Goal: Register for event/course

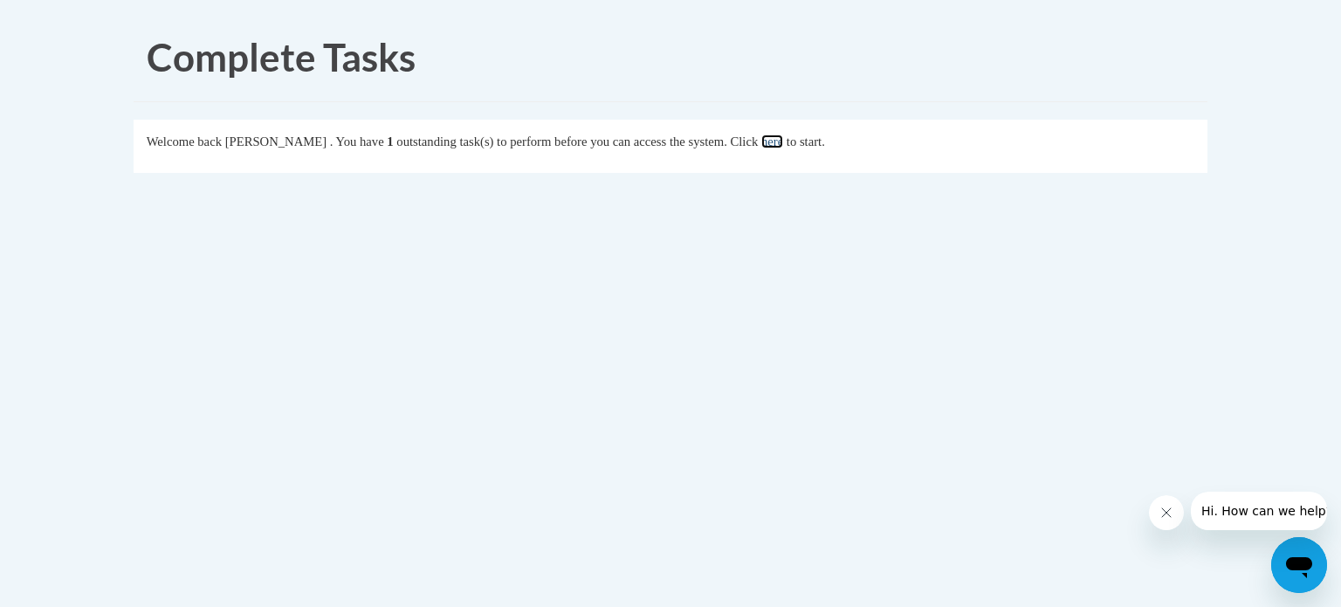
click at [783, 141] on link "here" at bounding box center [772, 141] width 22 height 14
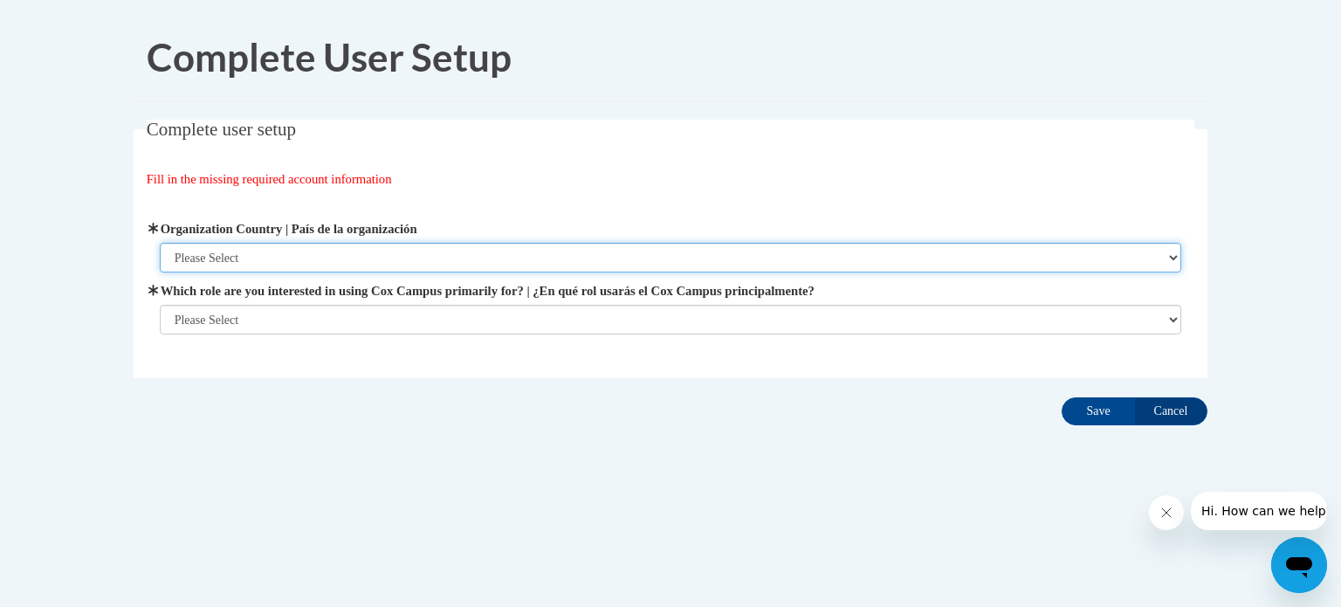
click at [374, 262] on select "Please Select United States | Estados Unidos Outside of the United States | Fue…" at bounding box center [671, 258] width 1022 height 30
select select "ad49bcad-a171-4b2e-b99c-48b446064914"
click at [160, 243] on select "Please Select United States | Estados Unidos Outside of the United States | Fue…" at bounding box center [671, 258] width 1022 height 30
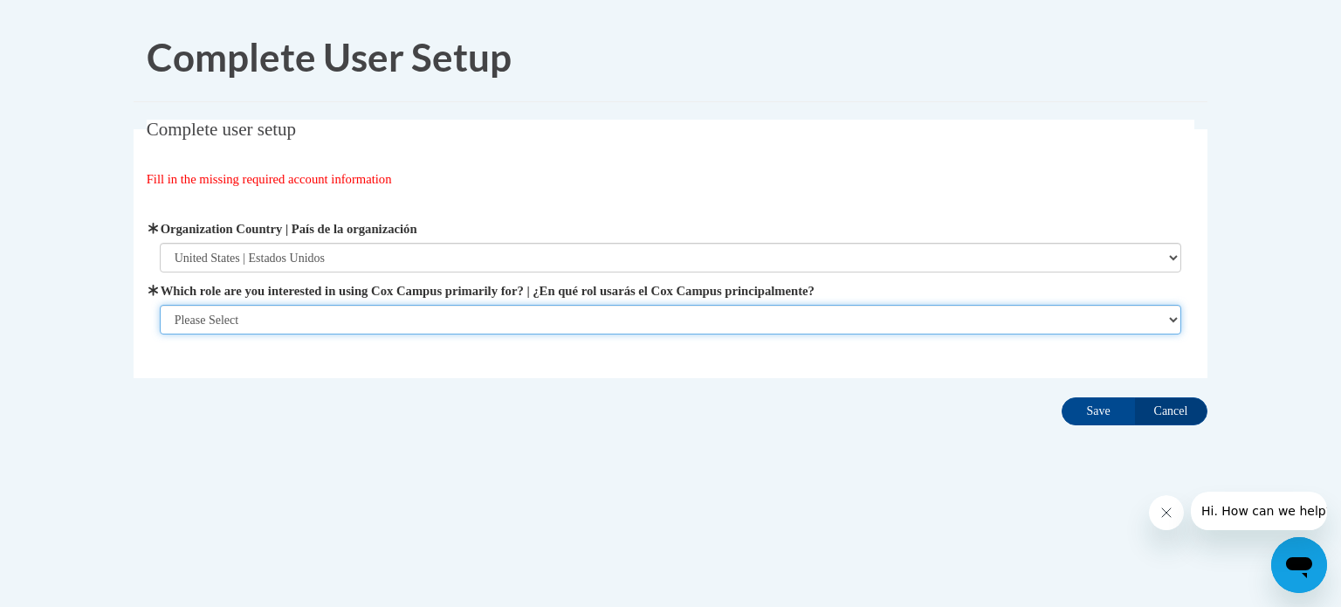
click at [335, 323] on select "Please Select College/University | Colegio/Universidad Community/Nonprofit Part…" at bounding box center [671, 320] width 1022 height 30
select select "fbf2d438-af2f-41f8-98f1-81c410e29de3"
click at [160, 334] on select "Please Select College/University | Colegio/Universidad Community/Nonprofit Part…" at bounding box center [671, 320] width 1022 height 30
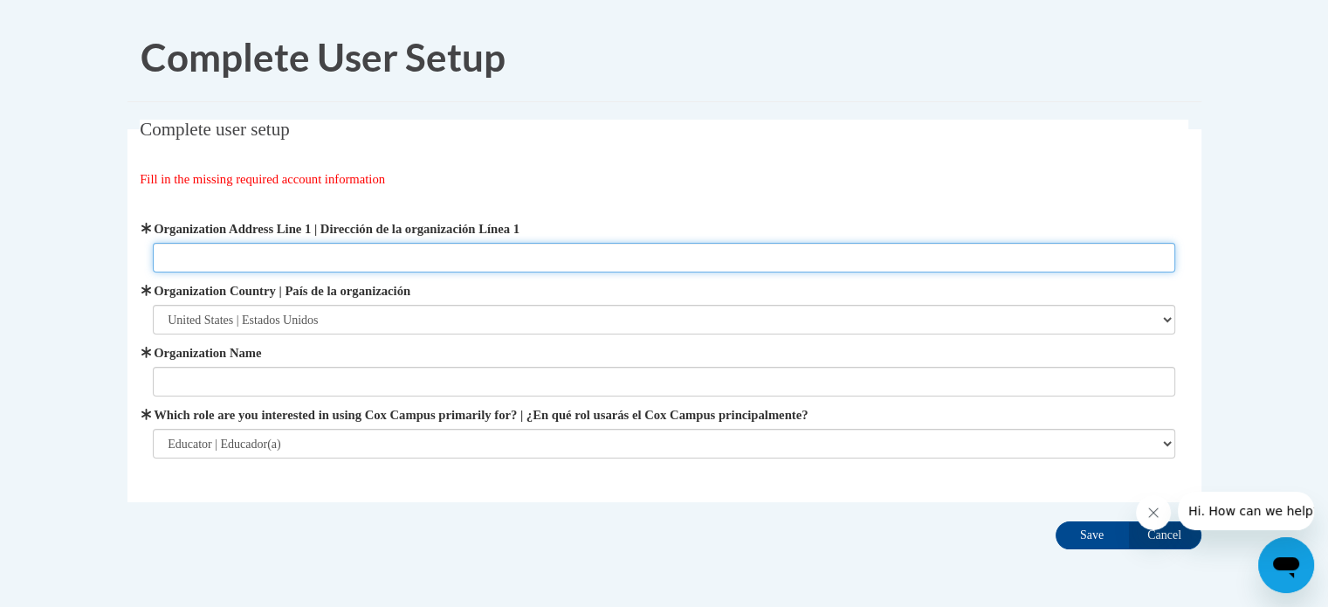
click at [377, 254] on input "Organization Address Line 1 | Dirección de la organización Línea 1" at bounding box center [664, 258] width 1022 height 30
type input "1970 Cliff valley way"
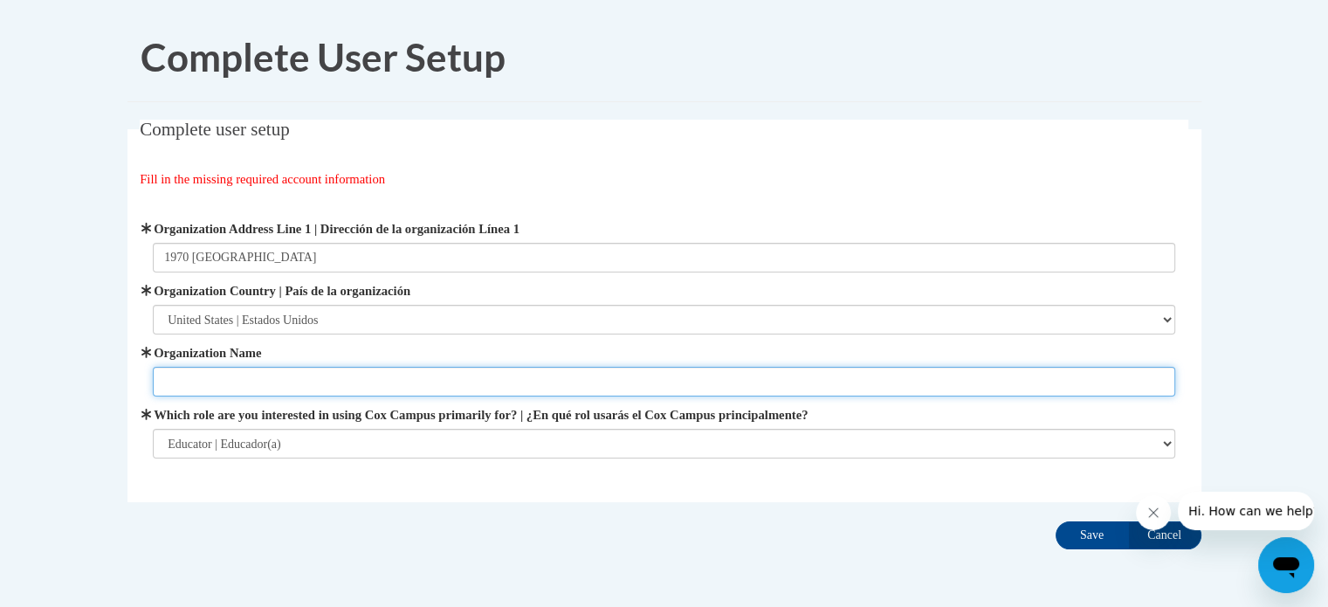
click at [339, 393] on input "Organization Name" at bounding box center [664, 382] width 1022 height 30
type input "Atlanta Montessori International School"
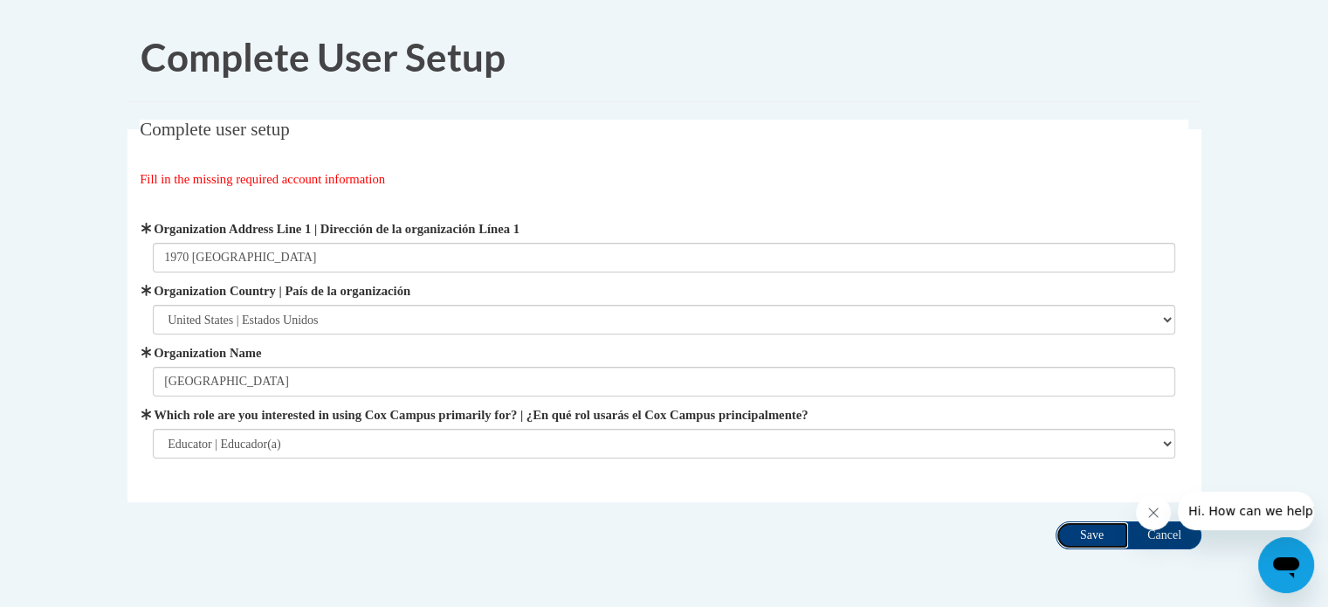
click at [1090, 532] on input "Save" at bounding box center [1091, 535] width 73 height 28
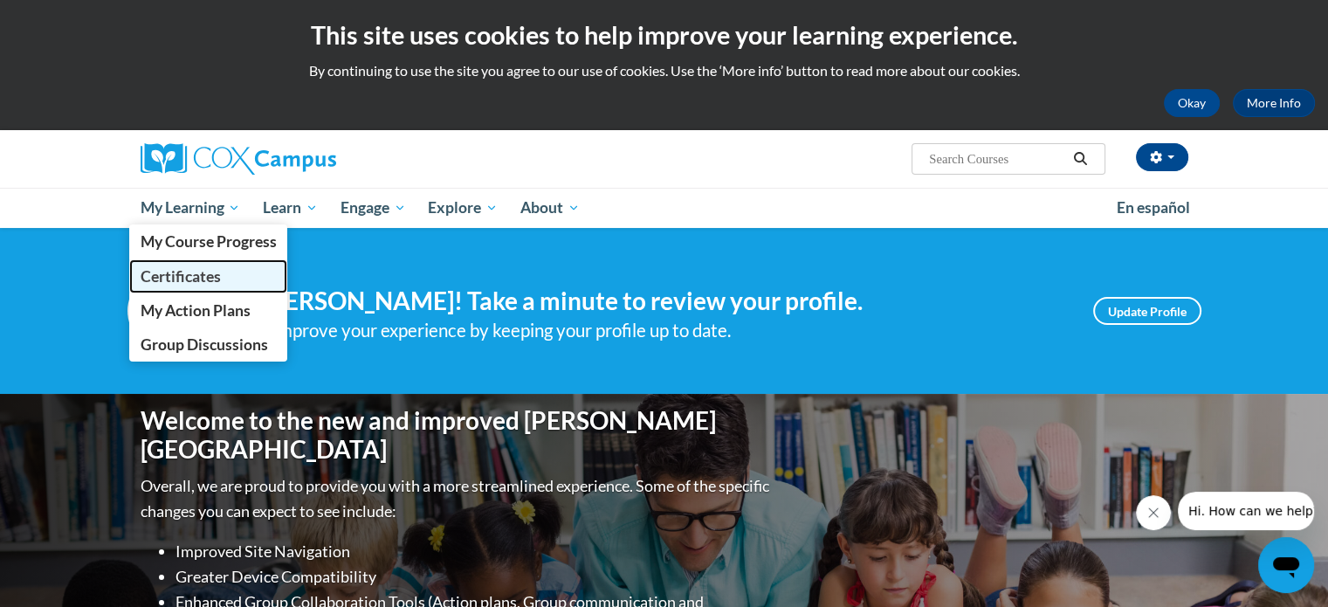
click at [211, 274] on span "Certificates" at bounding box center [180, 276] width 80 height 18
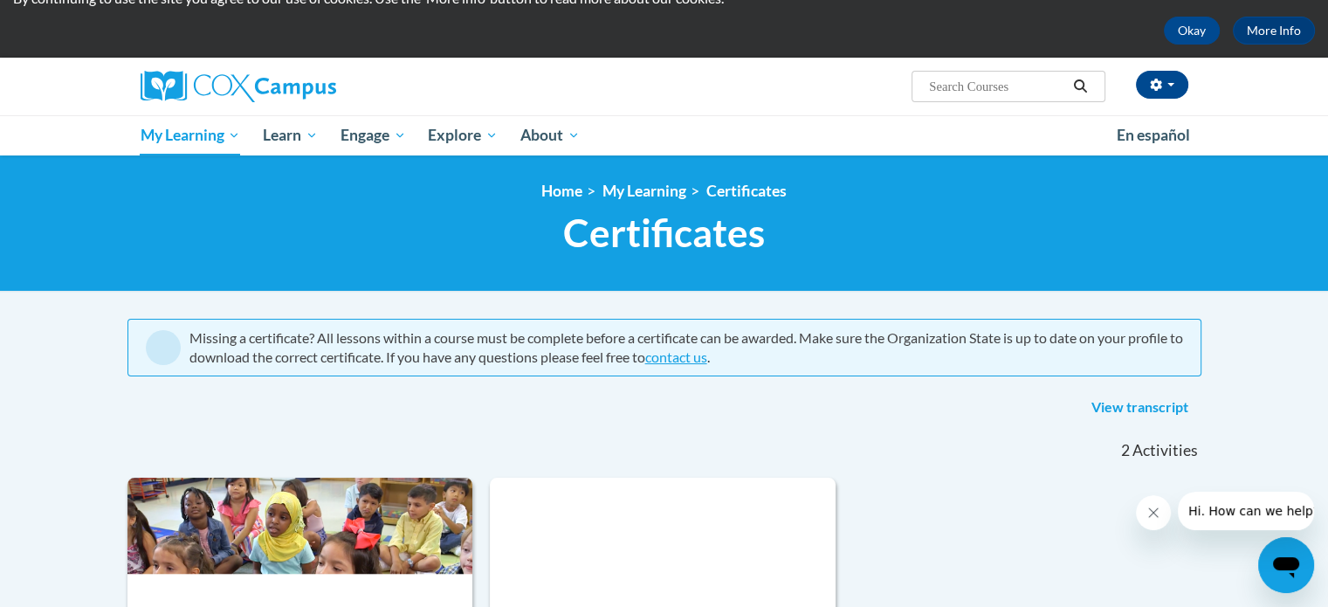
scroll to position [70, 0]
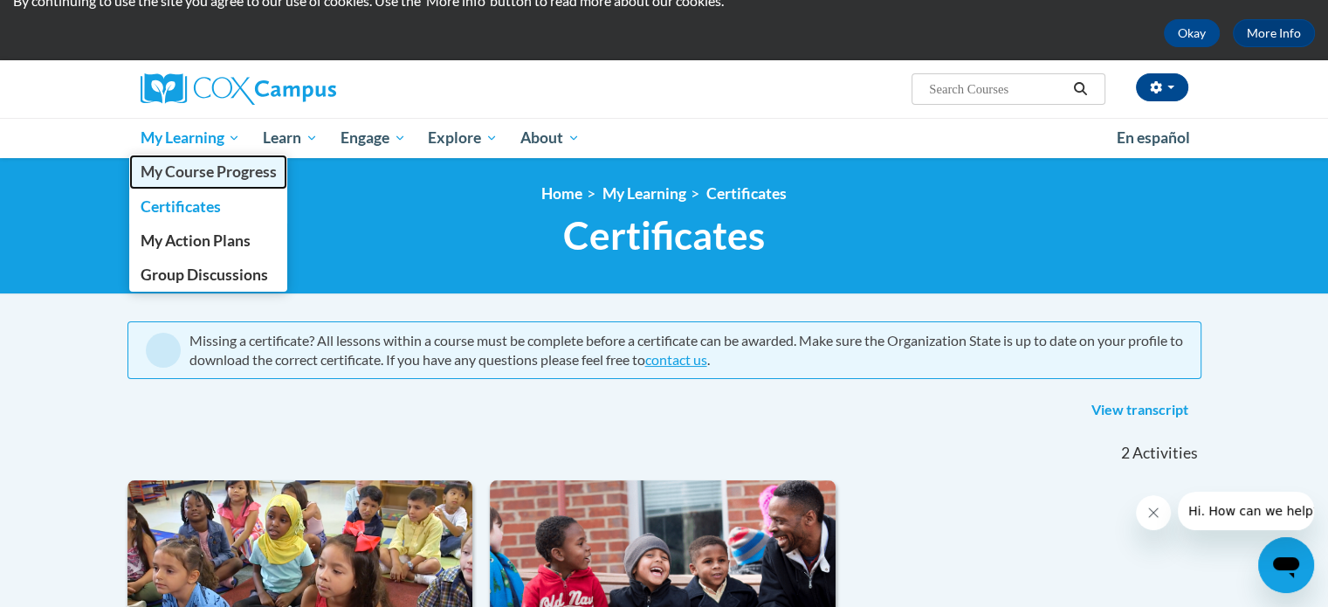
click at [241, 162] on span "My Course Progress" at bounding box center [208, 171] width 136 height 18
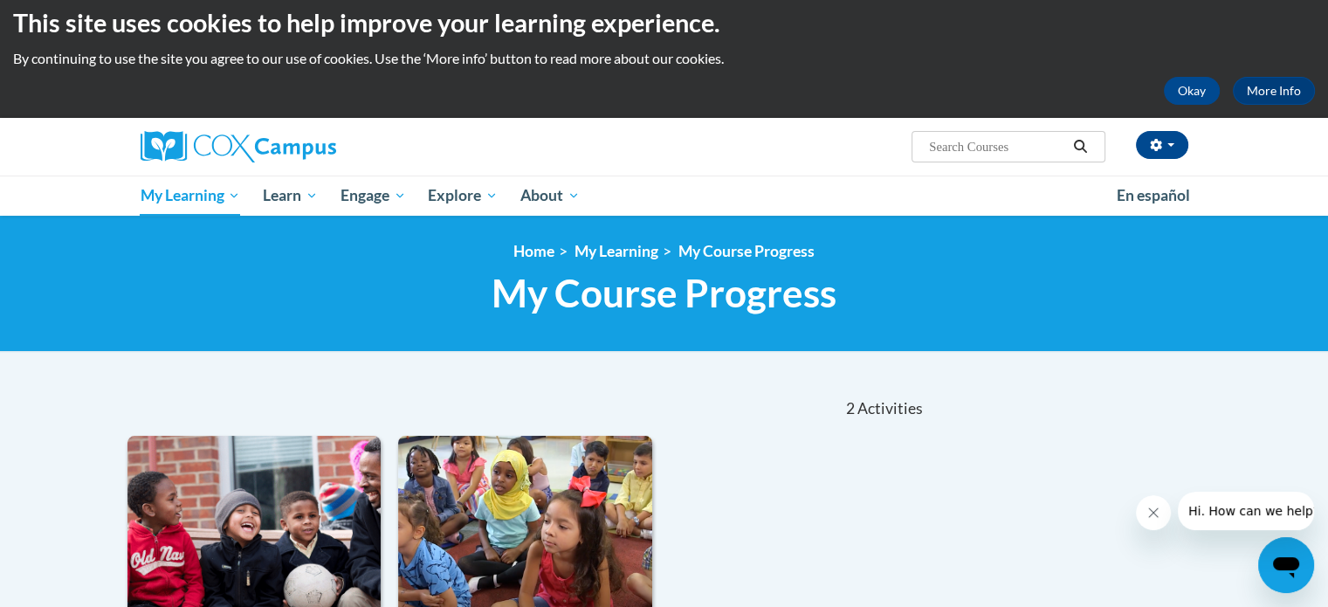
scroll to position [10, 0]
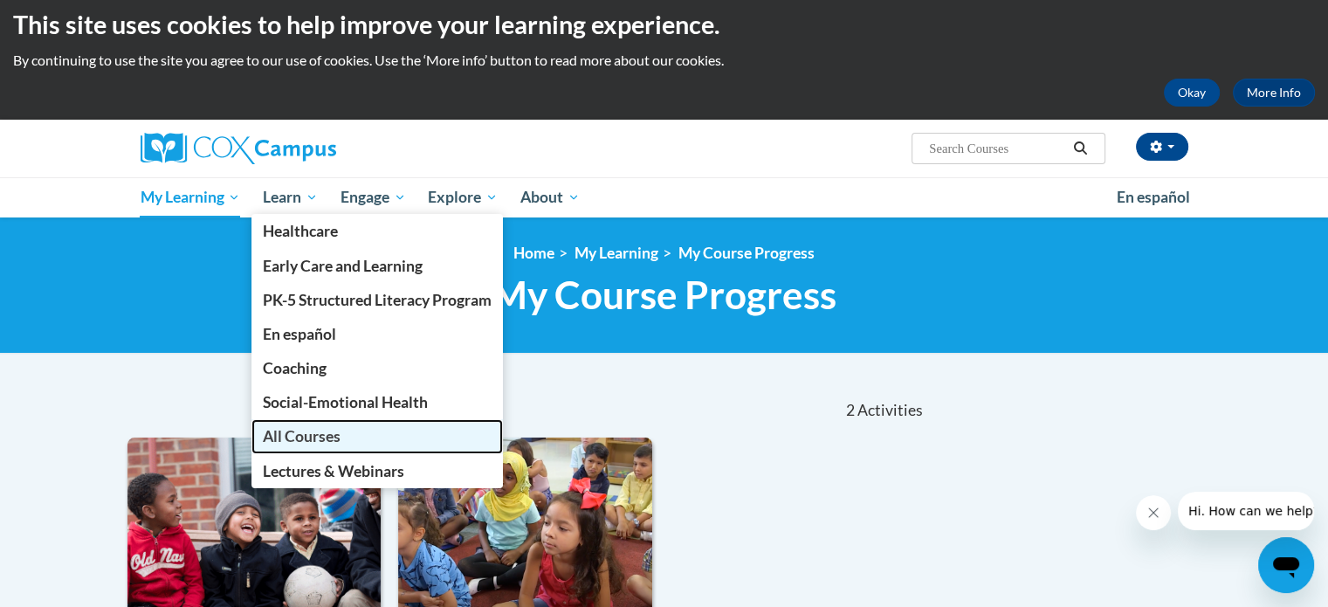
click at [307, 443] on span "All Courses" at bounding box center [302, 436] width 78 height 18
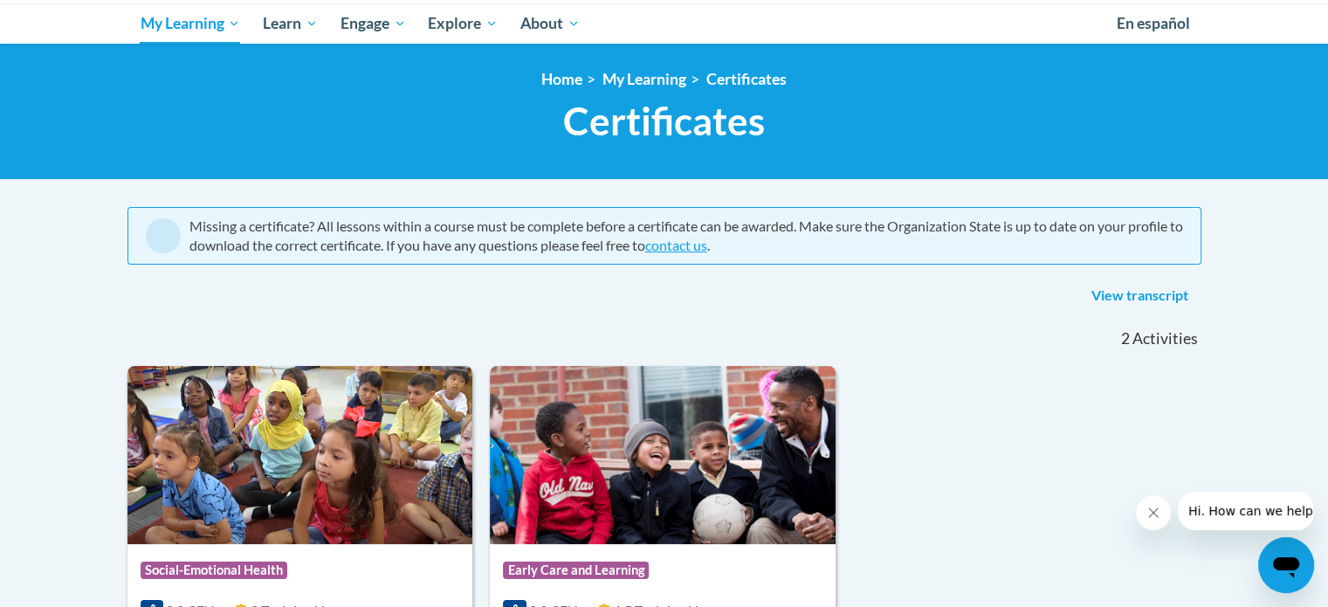
scroll to position [160, 0]
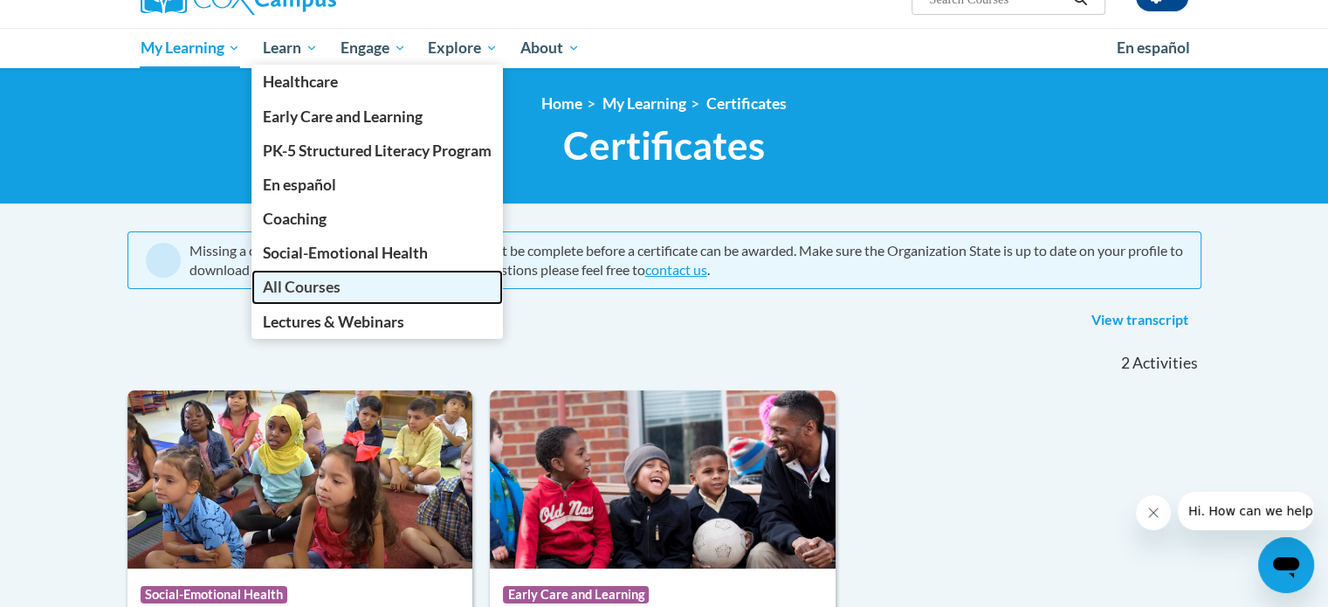
click at [317, 287] on span "All Courses" at bounding box center [302, 287] width 78 height 18
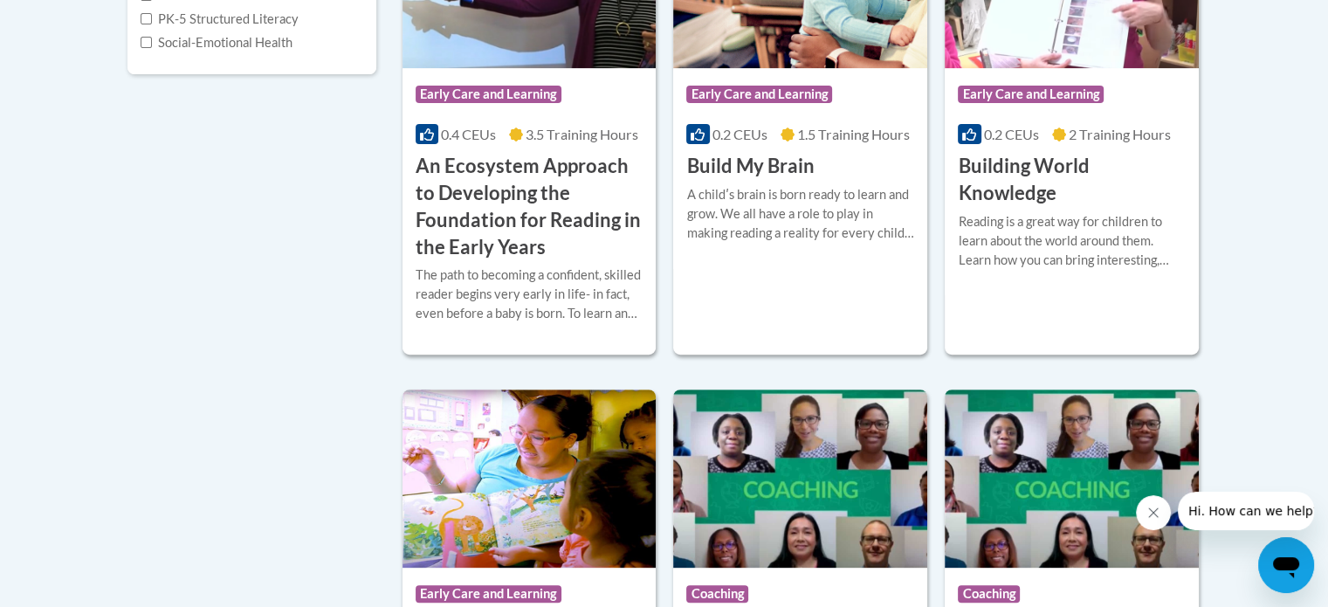
scroll to position [539, 0]
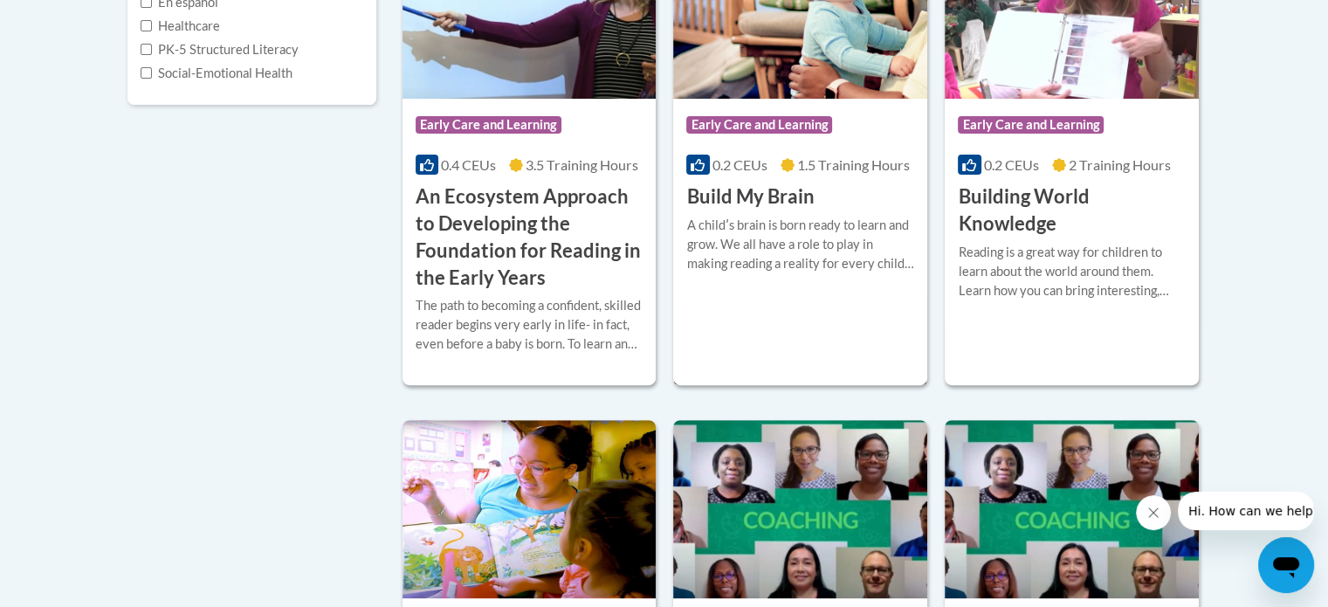
click at [819, 309] on div "Course Category: Early Care and Learning 0.2 CEUs 1.5 Training Hours COURSE Bui…" at bounding box center [800, 153] width 254 height 464
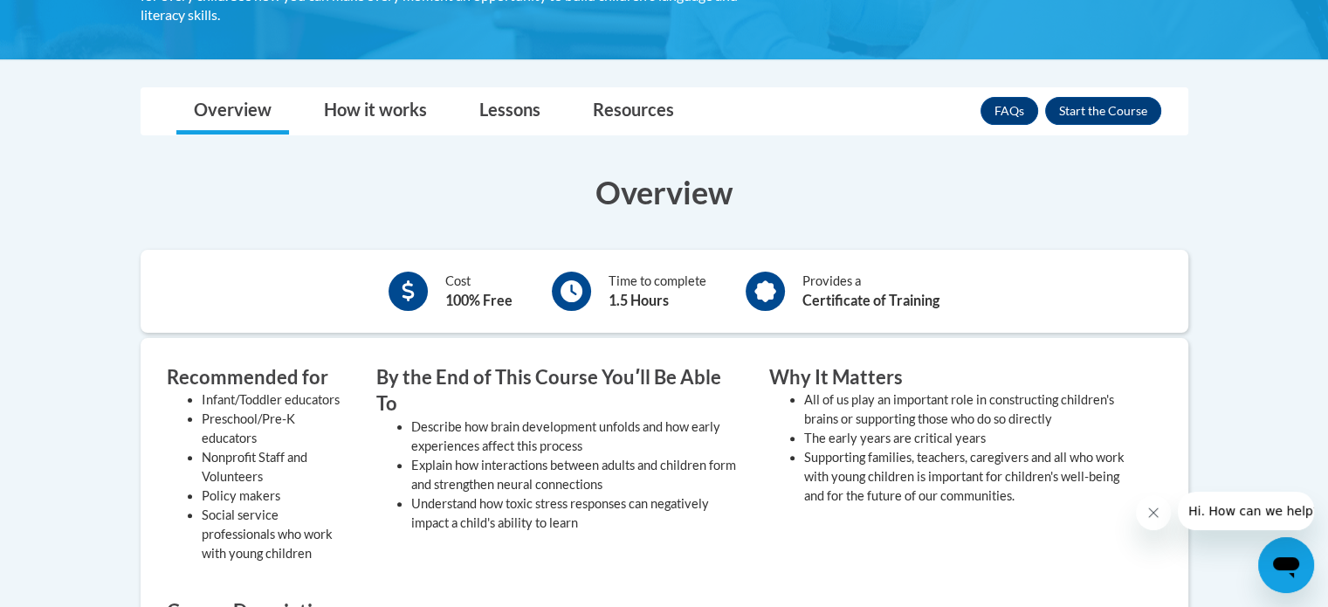
scroll to position [389, 0]
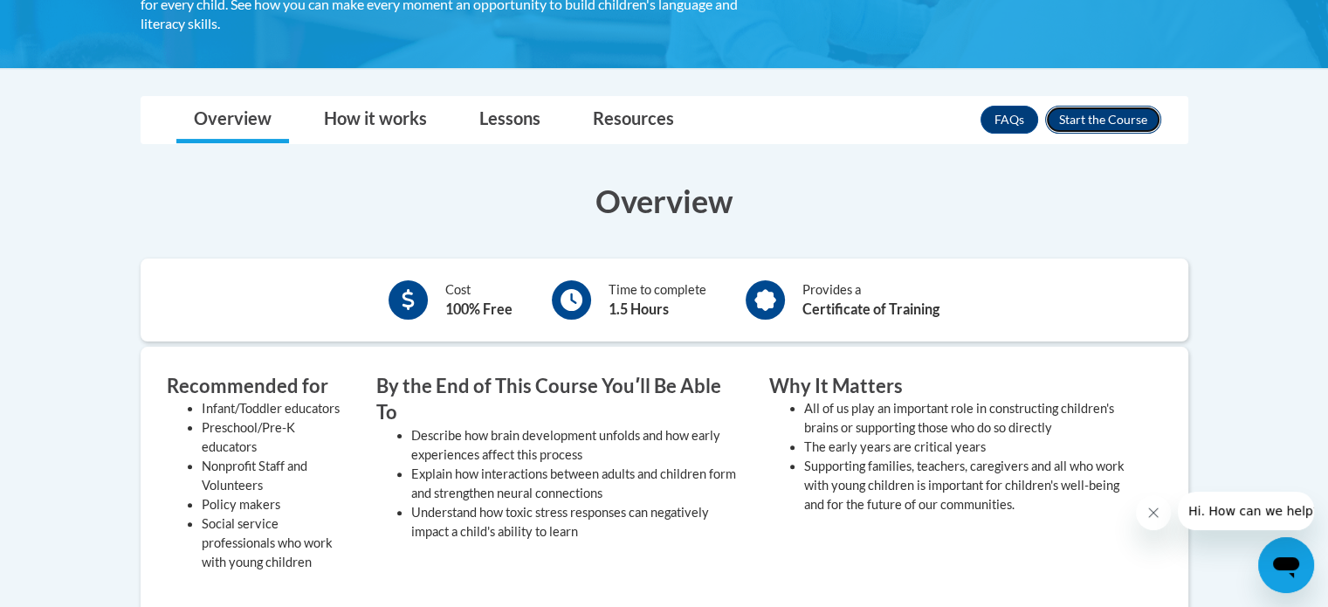
click at [1121, 109] on button "Enroll" at bounding box center [1103, 120] width 116 height 28
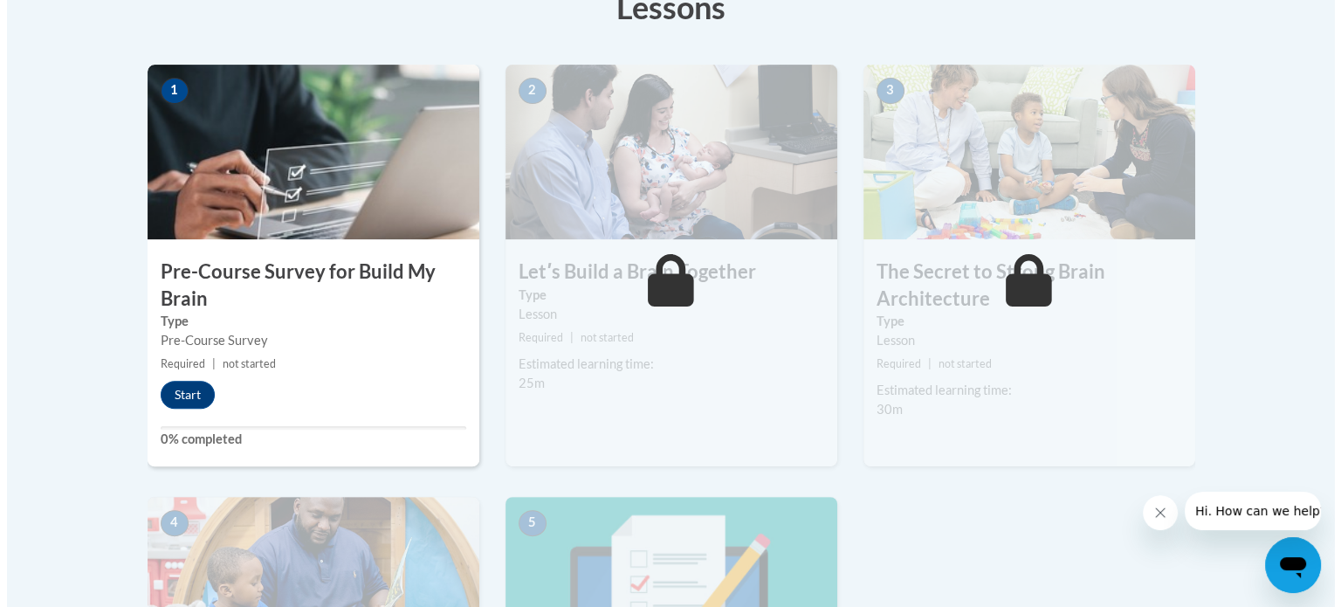
scroll to position [524, 0]
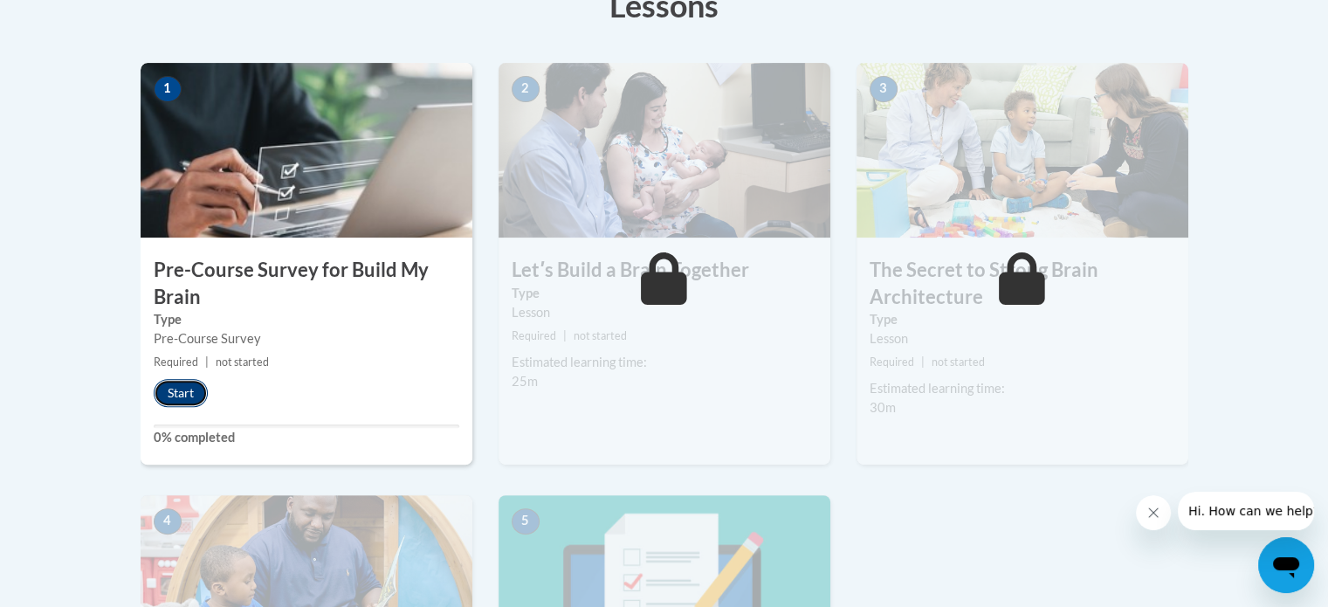
click at [190, 379] on button "Start" at bounding box center [181, 393] width 54 height 28
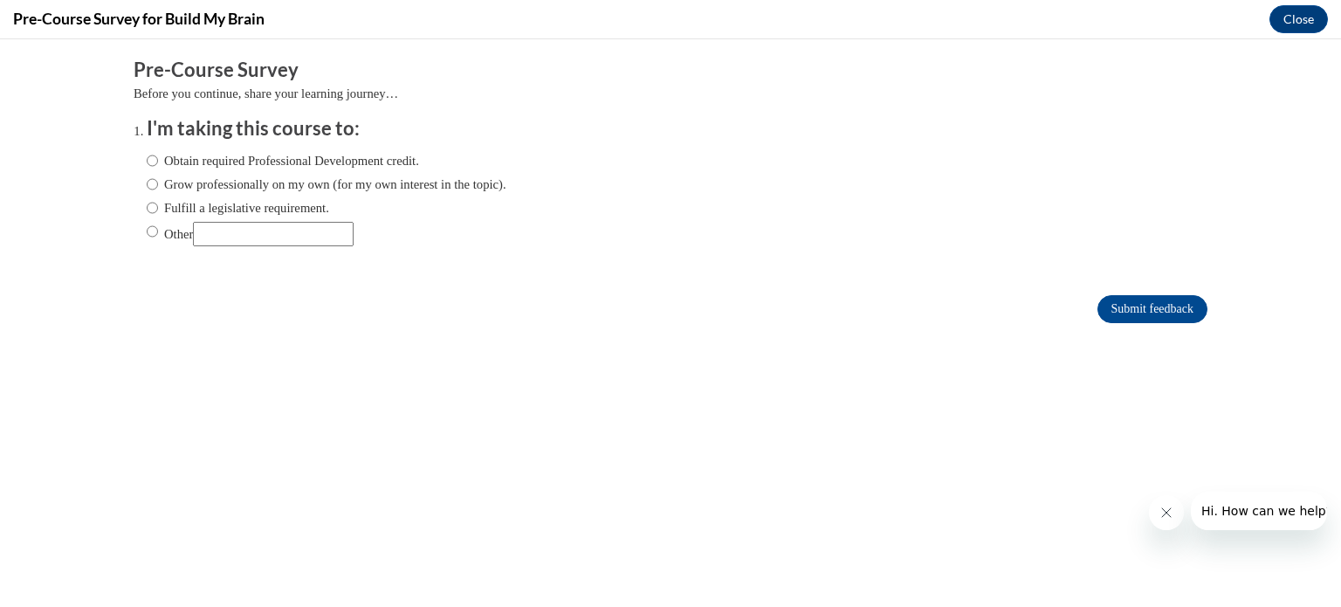
scroll to position [0, 0]
click at [147, 155] on input "Obtain required Professional Development credit." at bounding box center [152, 160] width 11 height 19
radio input "true"
click at [1166, 511] on icon "Close message from company" at bounding box center [1165, 512] width 14 height 14
click at [1169, 518] on icon "Close message from company" at bounding box center [1165, 512] width 14 height 14
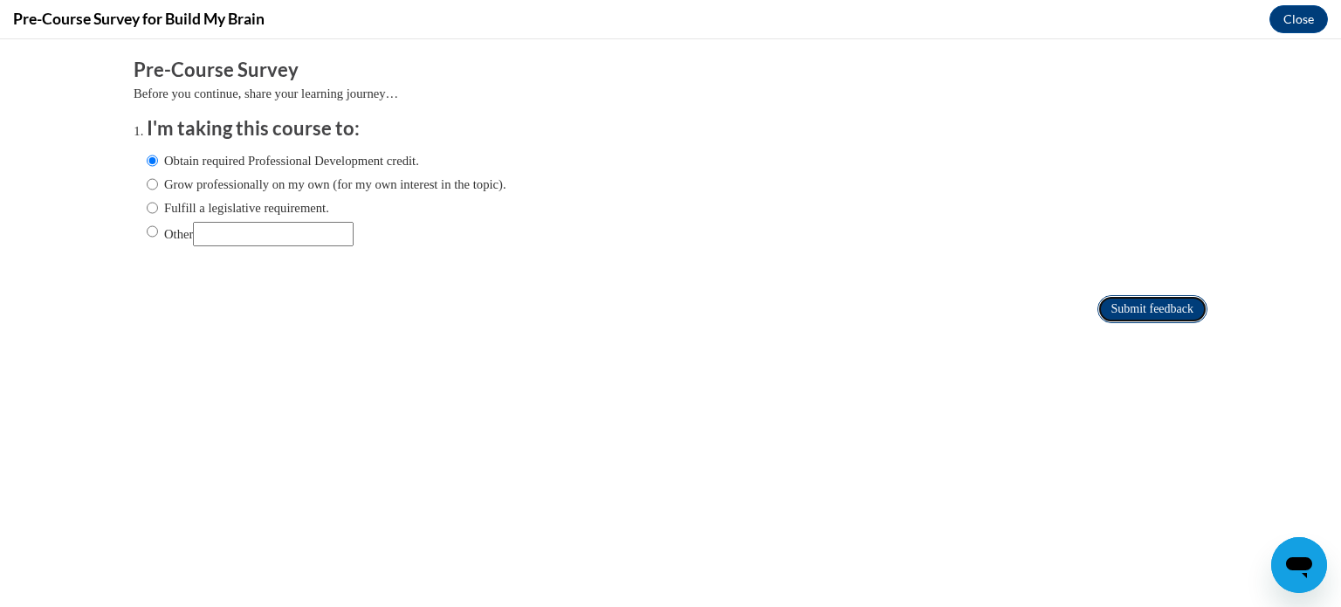
click at [1151, 315] on input "Submit feedback" at bounding box center [1152, 309] width 110 height 28
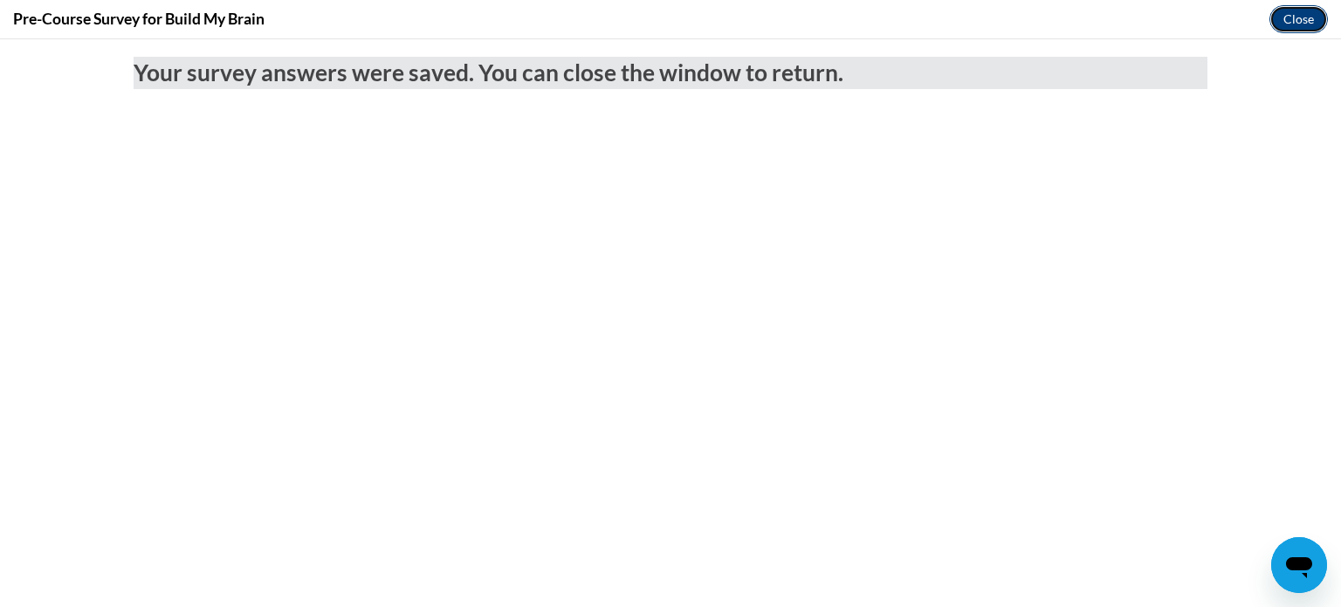
click at [1303, 18] on button "Close" at bounding box center [1298, 19] width 58 height 28
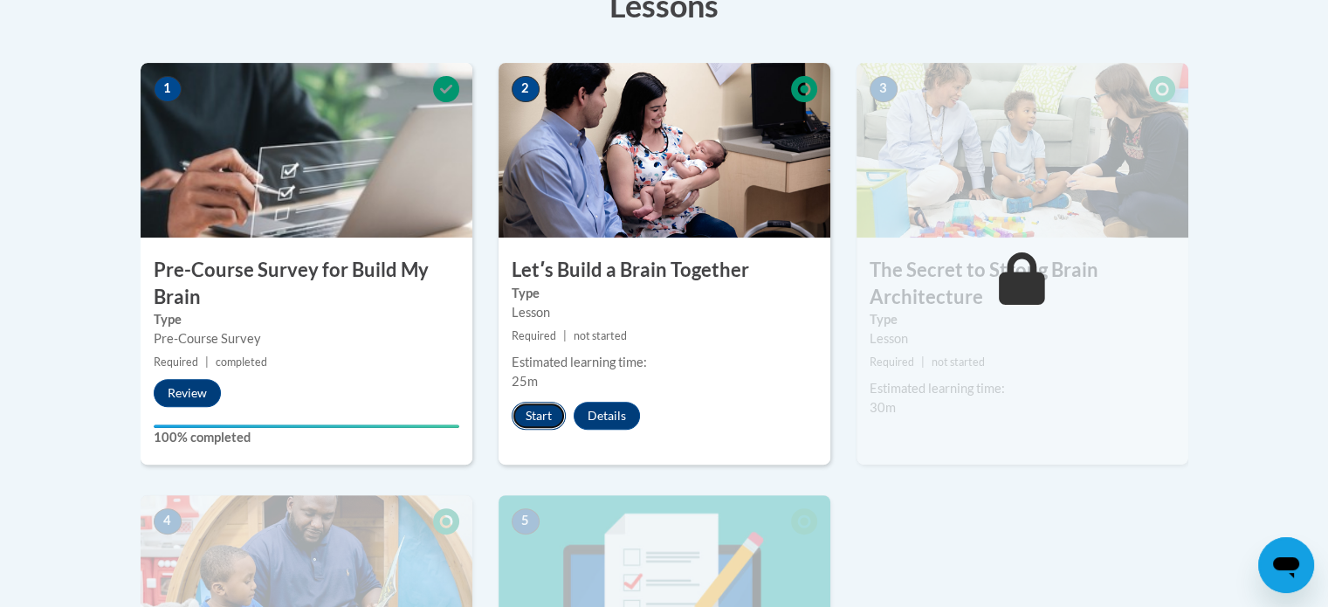
click at [542, 428] on button "Start" at bounding box center [538, 416] width 54 height 28
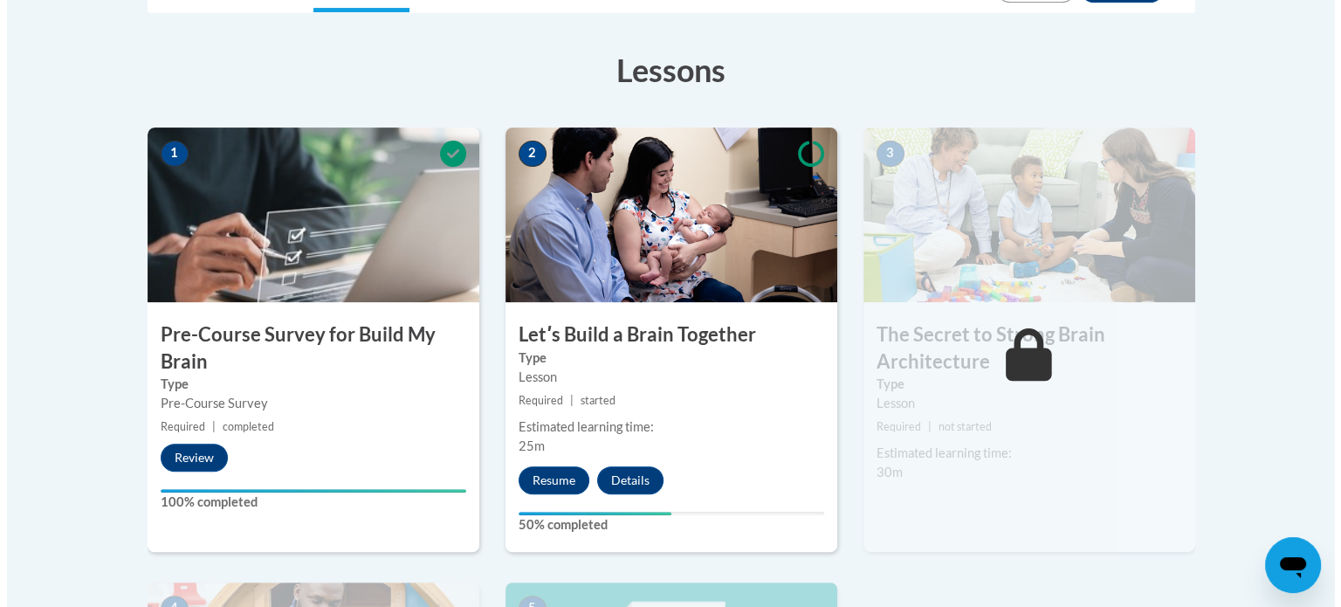
scroll to position [482, 0]
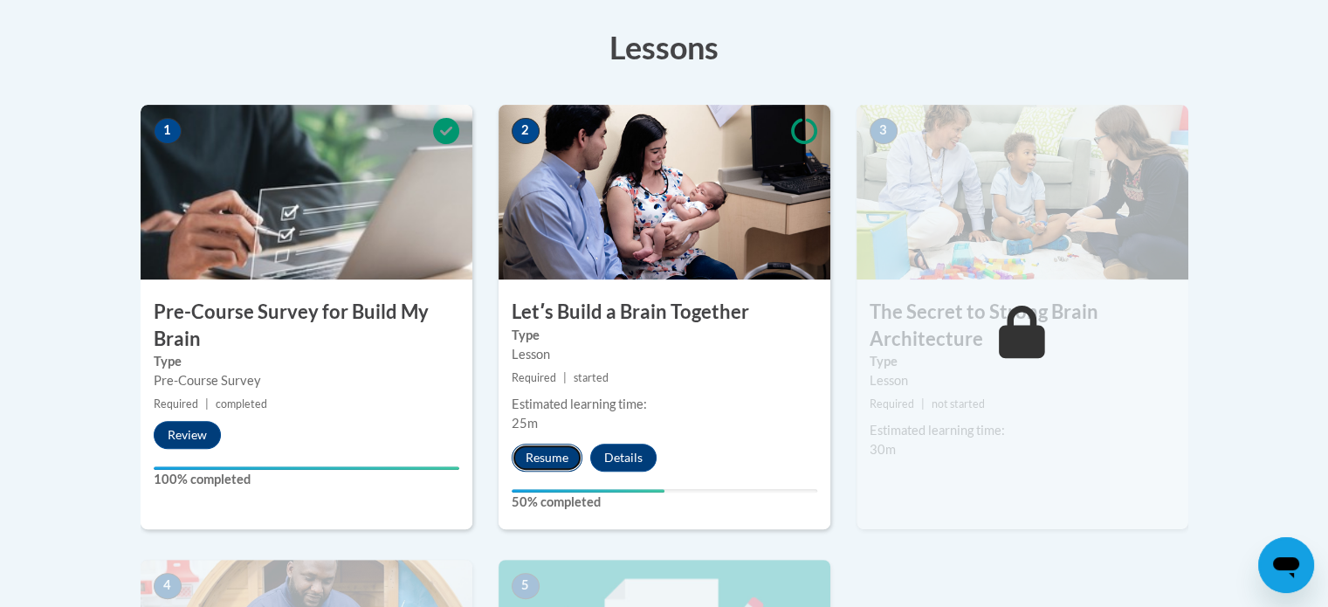
click at [548, 459] on button "Resume" at bounding box center [546, 457] width 71 height 28
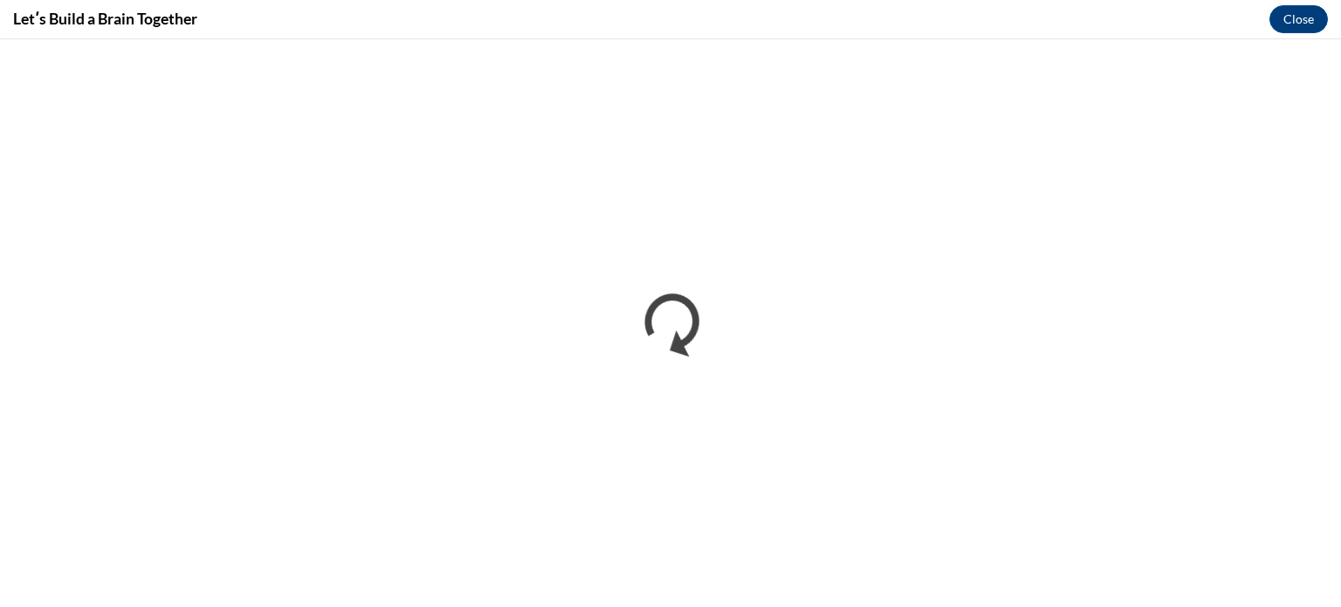
scroll to position [0, 0]
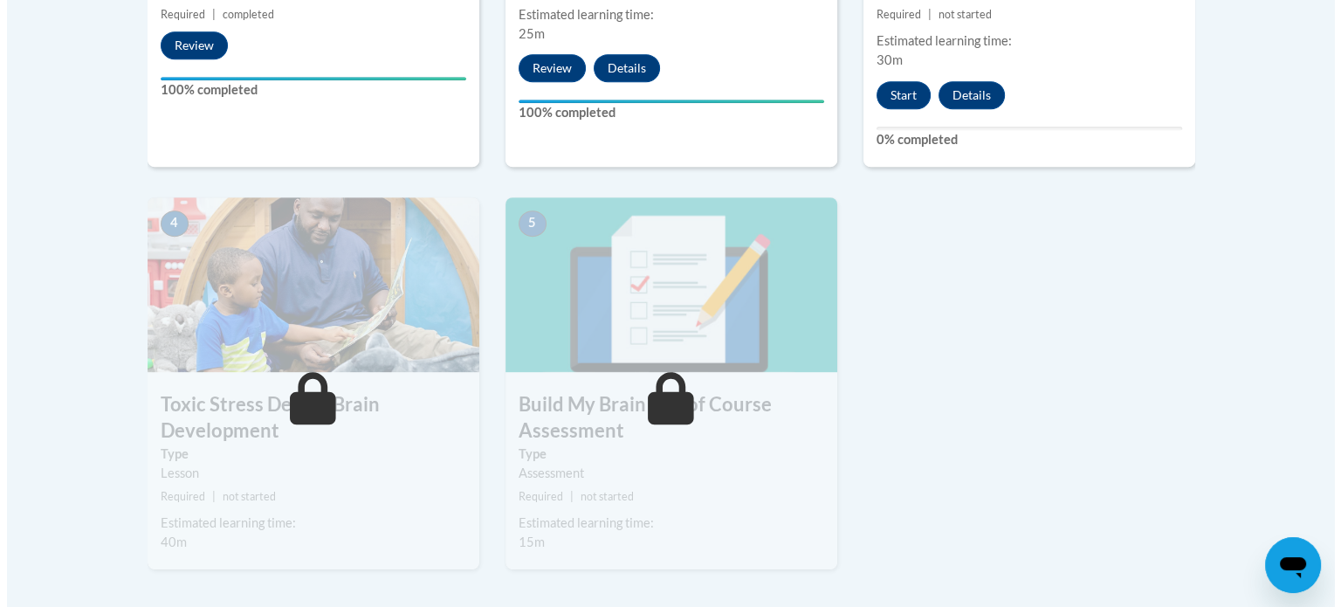
scroll to position [868, 0]
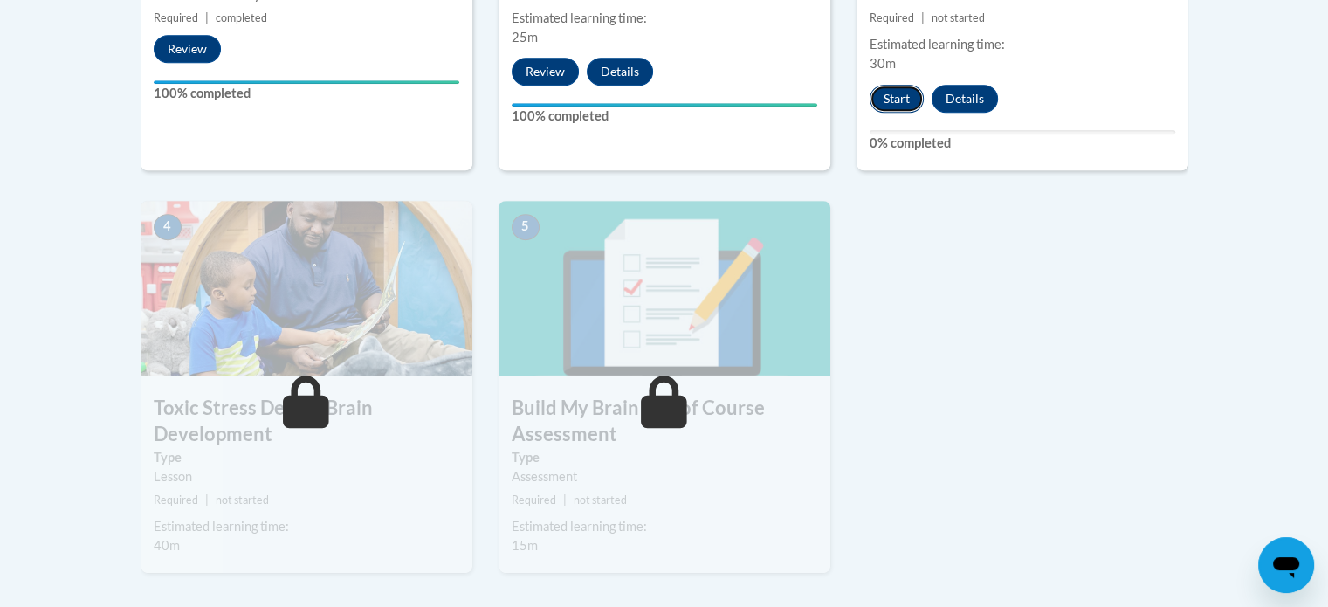
click at [894, 98] on button "Start" at bounding box center [896, 99] width 54 height 28
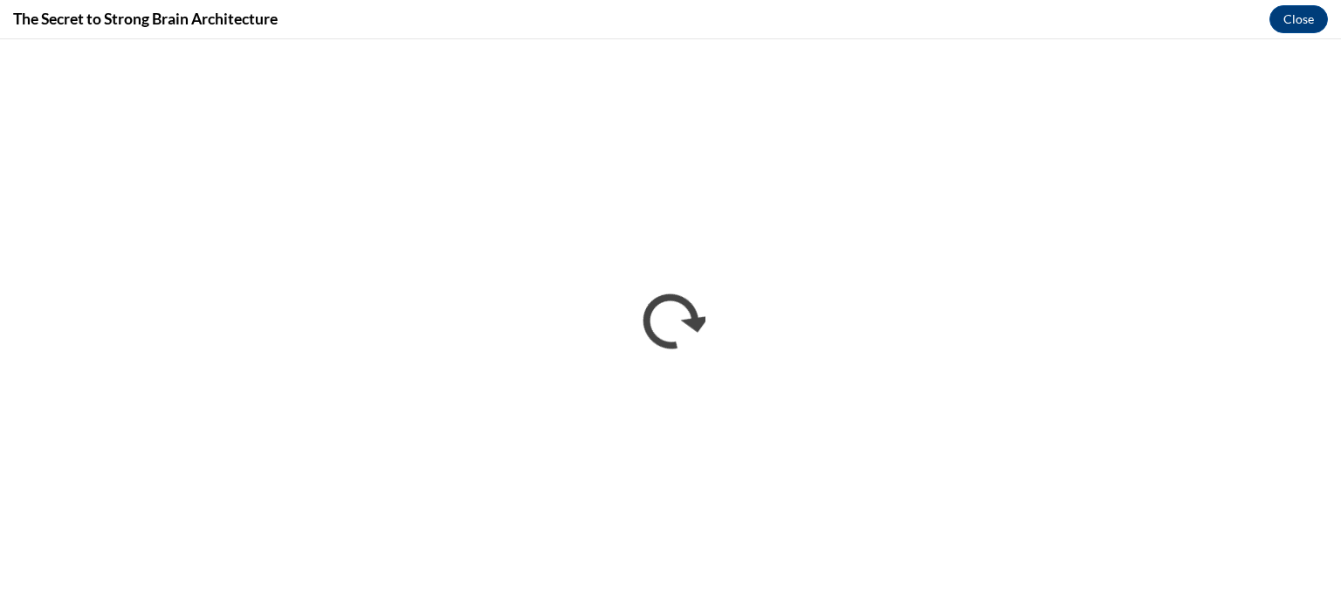
scroll to position [0, 0]
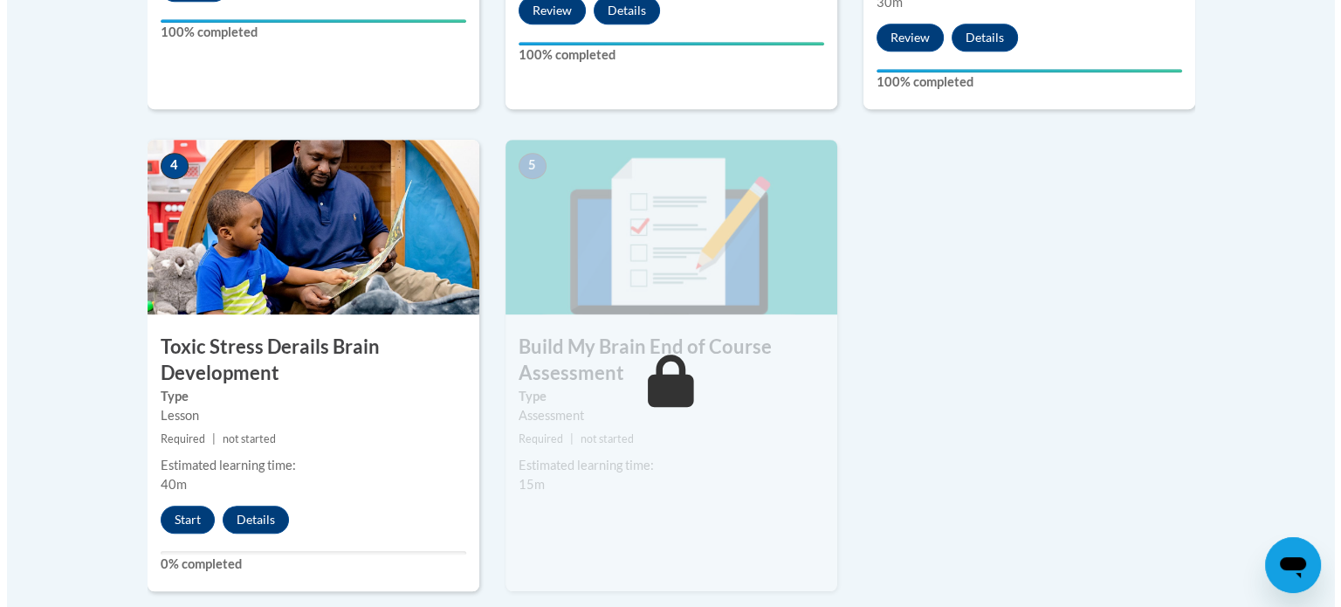
scroll to position [930, 0]
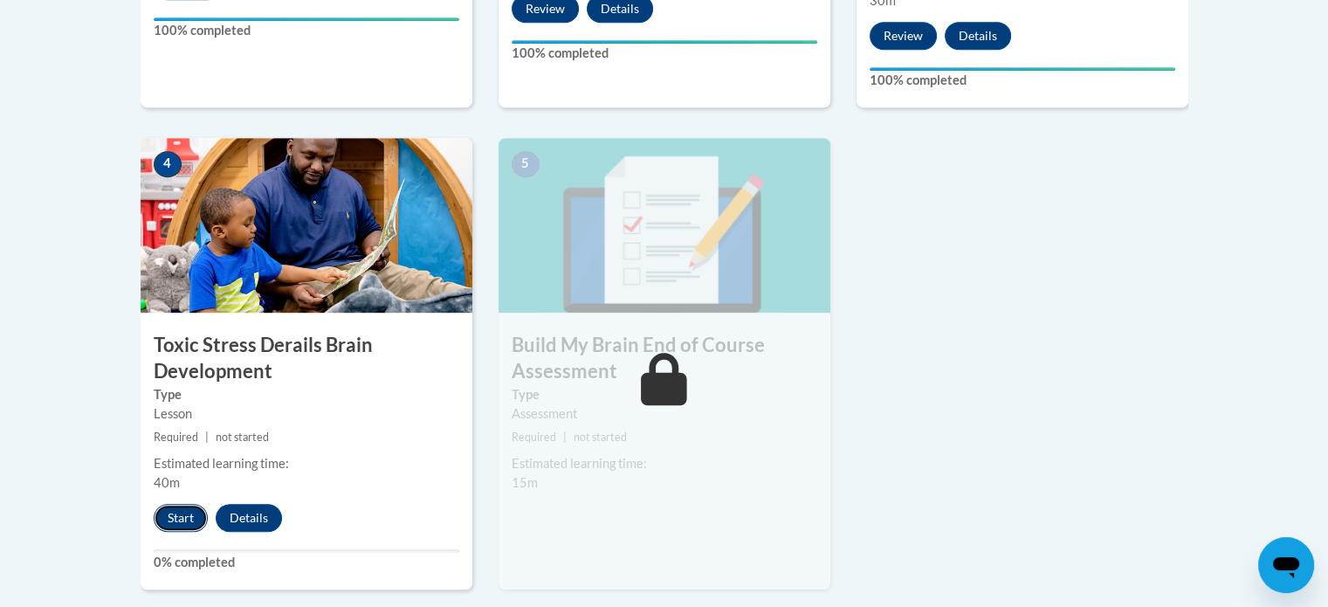
click at [176, 516] on button "Start" at bounding box center [181, 518] width 54 height 28
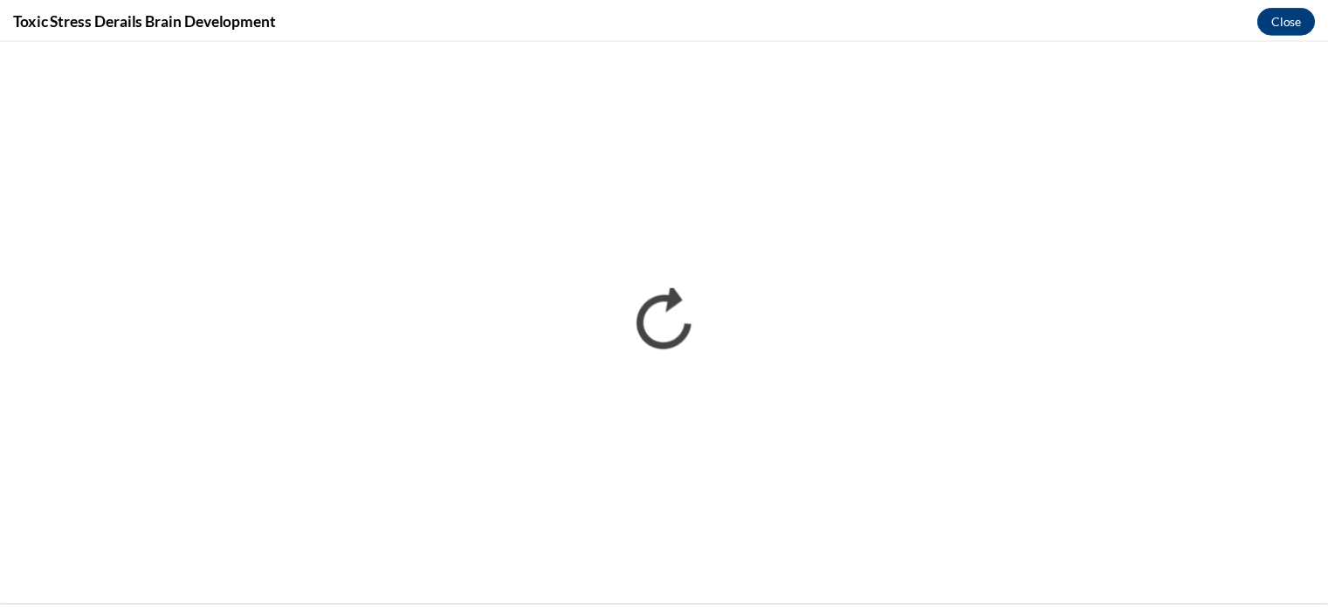
scroll to position [0, 0]
